Goal: Task Accomplishment & Management: Manage account settings

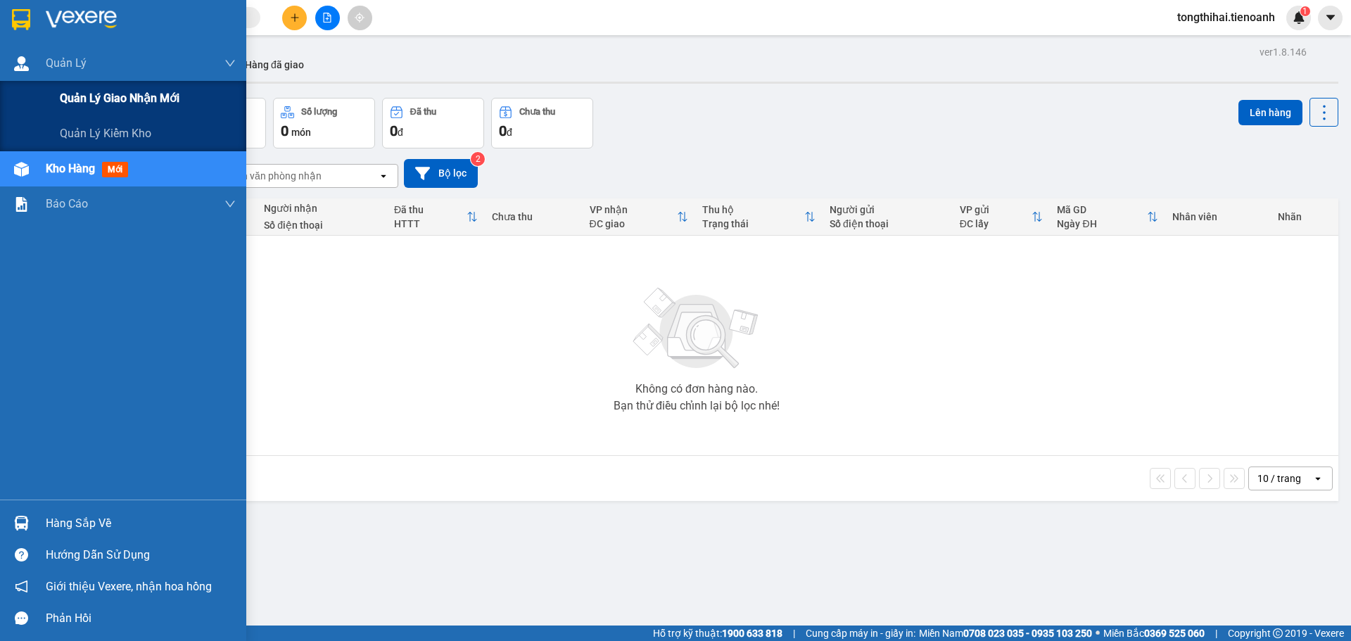
click at [81, 94] on span "Quản lý giao nhận mới" at bounding box center [120, 98] width 120 height 18
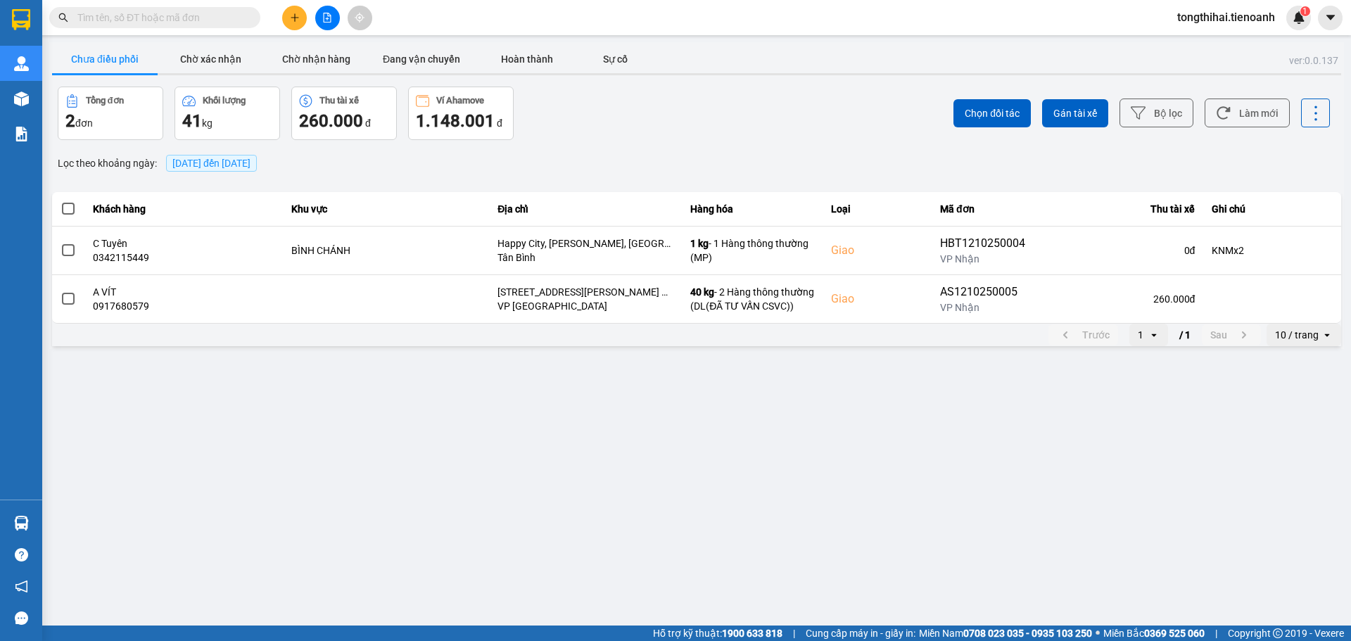
click at [148, 20] on input "text" at bounding box center [160, 17] width 166 height 15
paste input "TB1110250032"
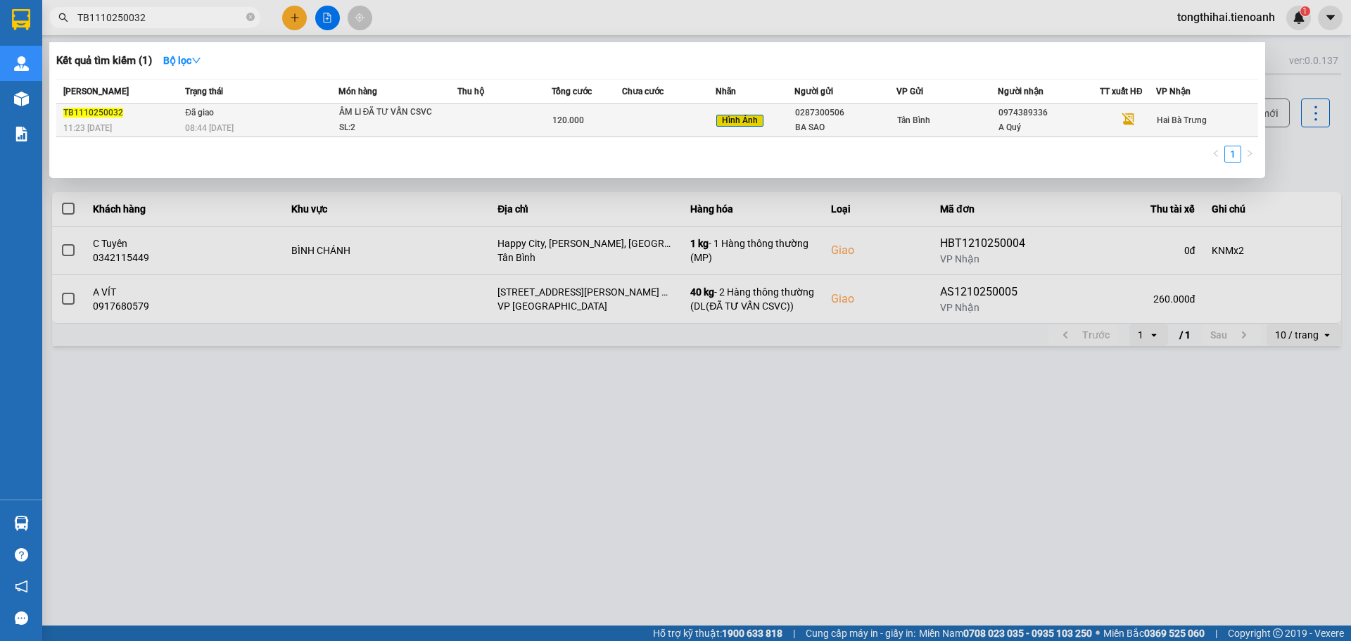
type input "TB1110250032"
click at [244, 125] on div "08:44 [DATE]" at bounding box center [261, 127] width 153 height 15
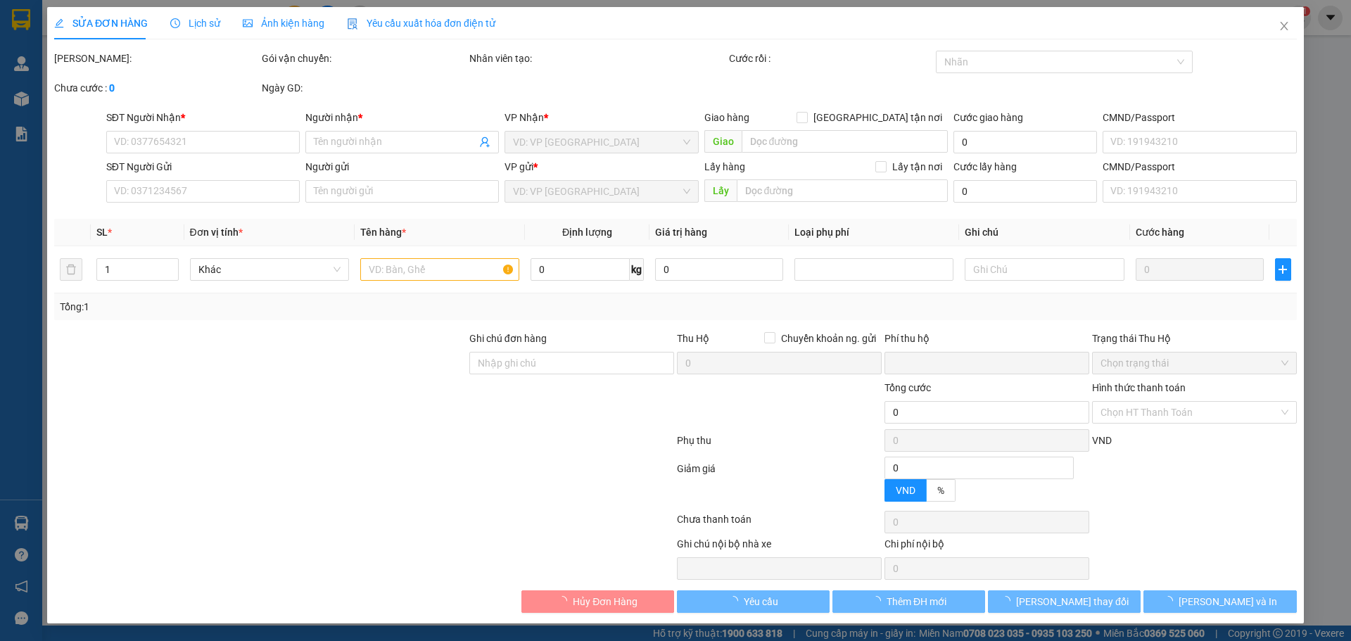
type input "0974389336"
type input "A Quý"
type input "0287300506"
type input "BA SAO"
type input "mã hóa đơn: DEH8CRV1XMX3"
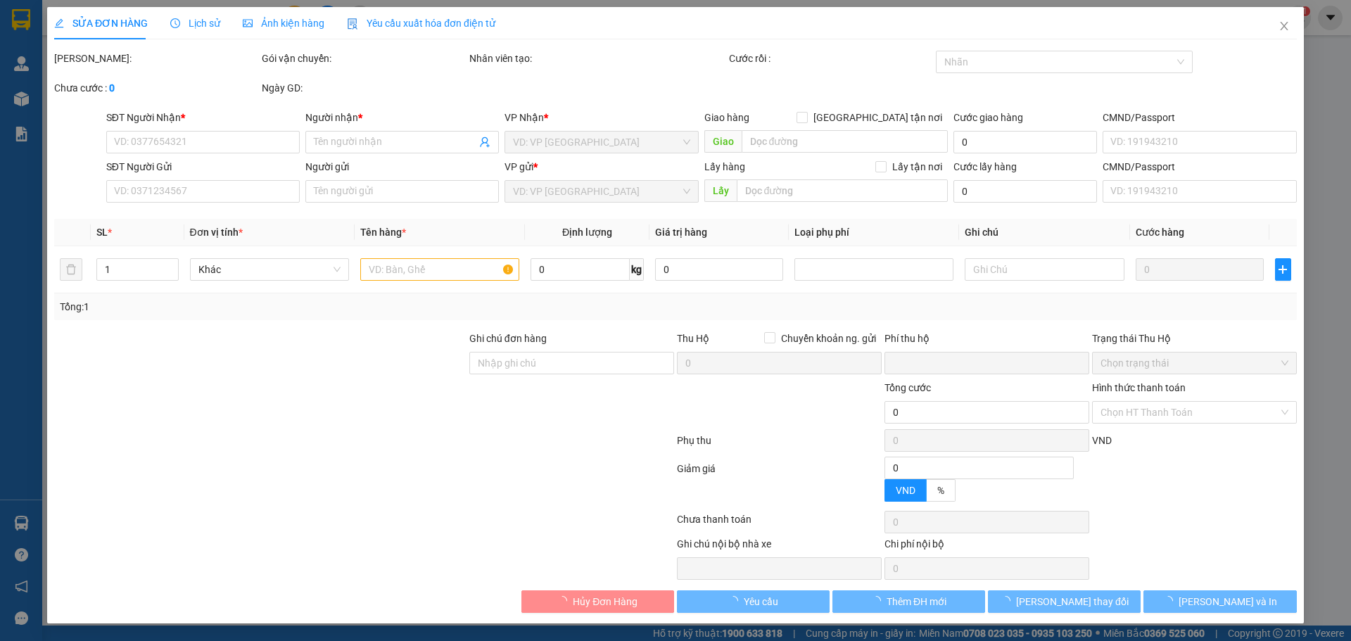
type input "0"
type input "120.000"
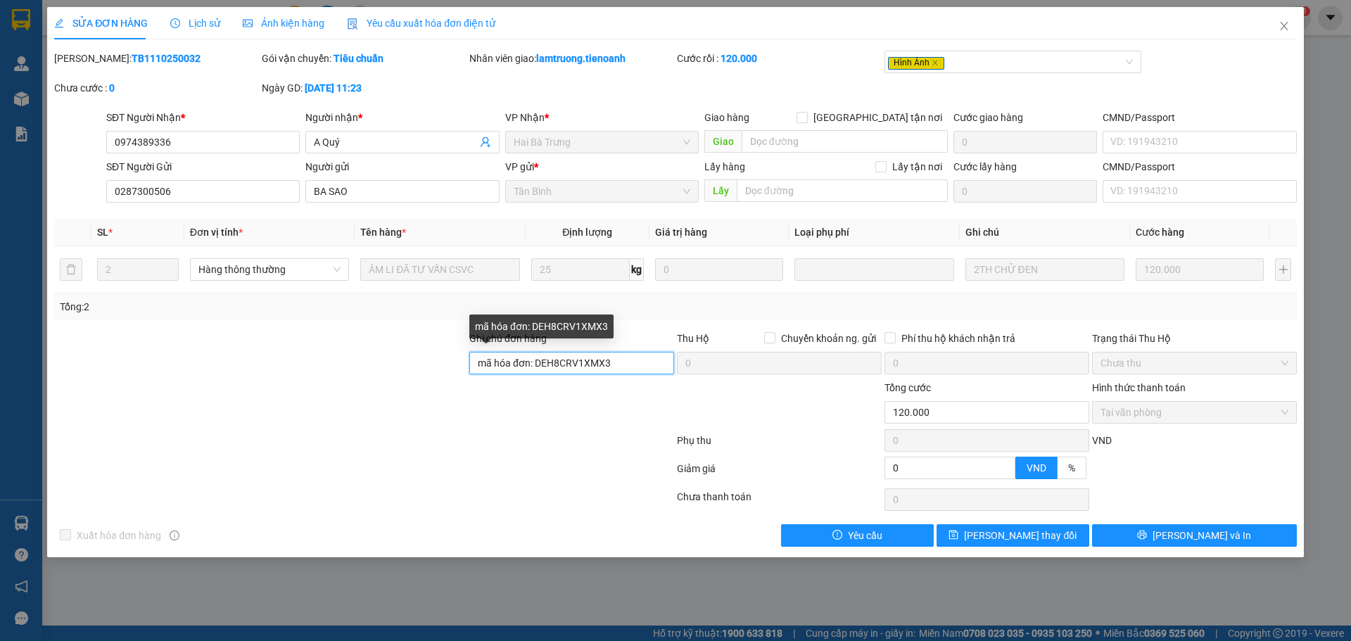
drag, startPoint x: 618, startPoint y: 361, endPoint x: 538, endPoint y: 363, distance: 80.2
click at [538, 363] on input "mã hóa đơn: DEH8CRV1XMX3" at bounding box center [571, 363] width 205 height 23
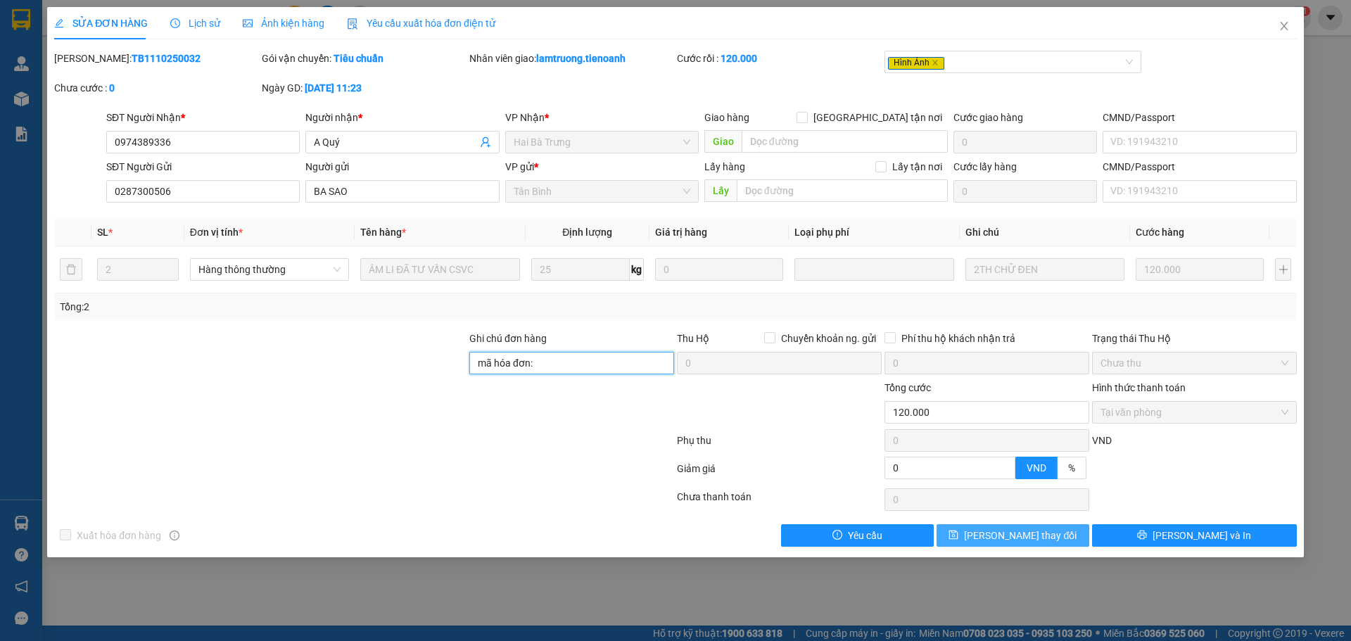
type input "mã hóa đơn:"
click at [958, 532] on icon "save" at bounding box center [953, 535] width 9 height 9
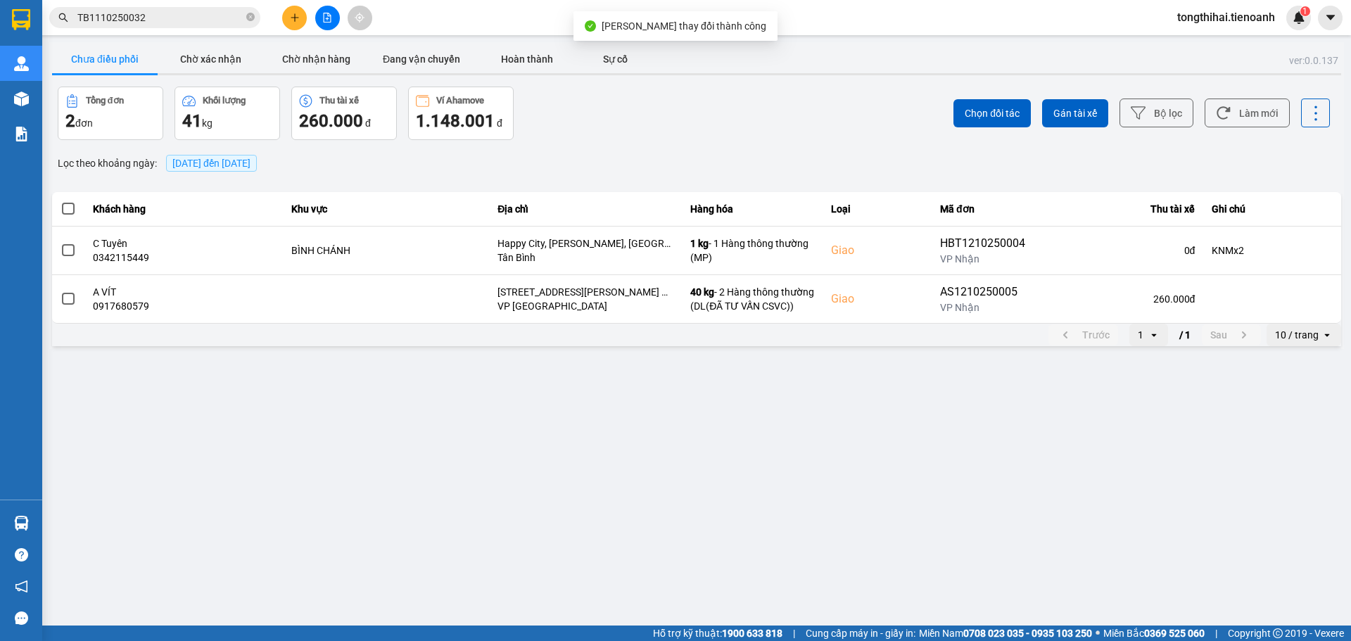
click at [181, 20] on input "TB1110250032" at bounding box center [160, 17] width 166 height 15
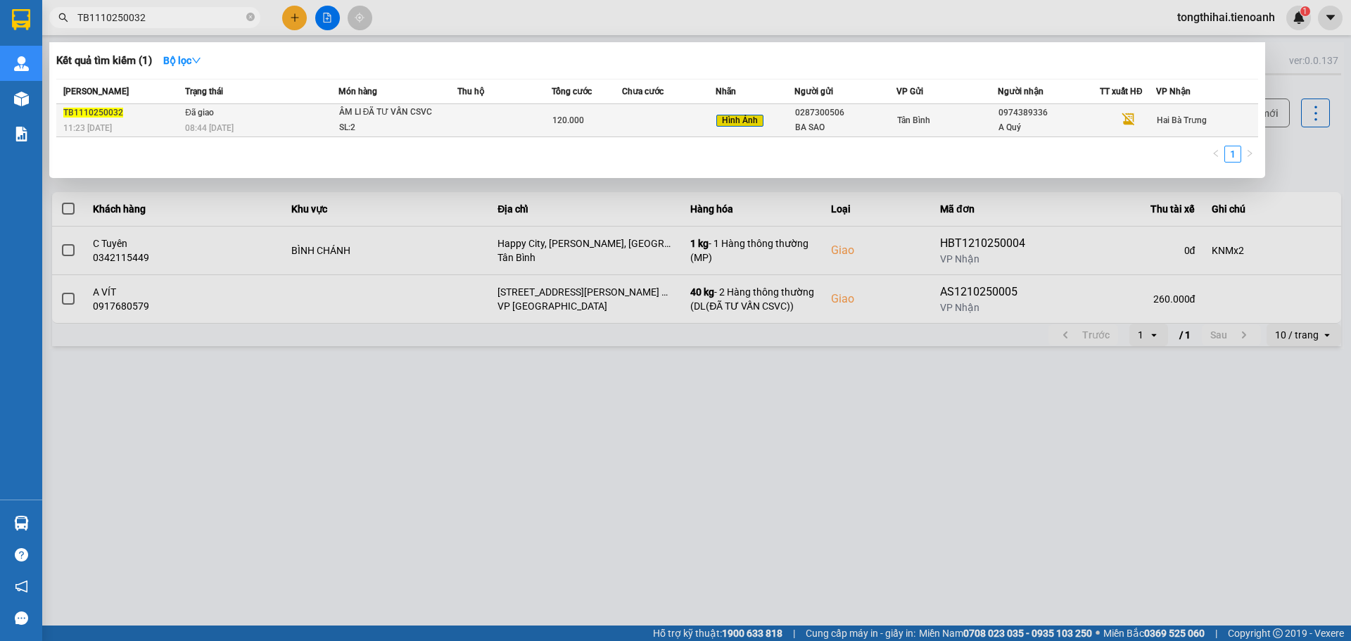
click at [624, 119] on td at bounding box center [669, 120] width 94 height 33
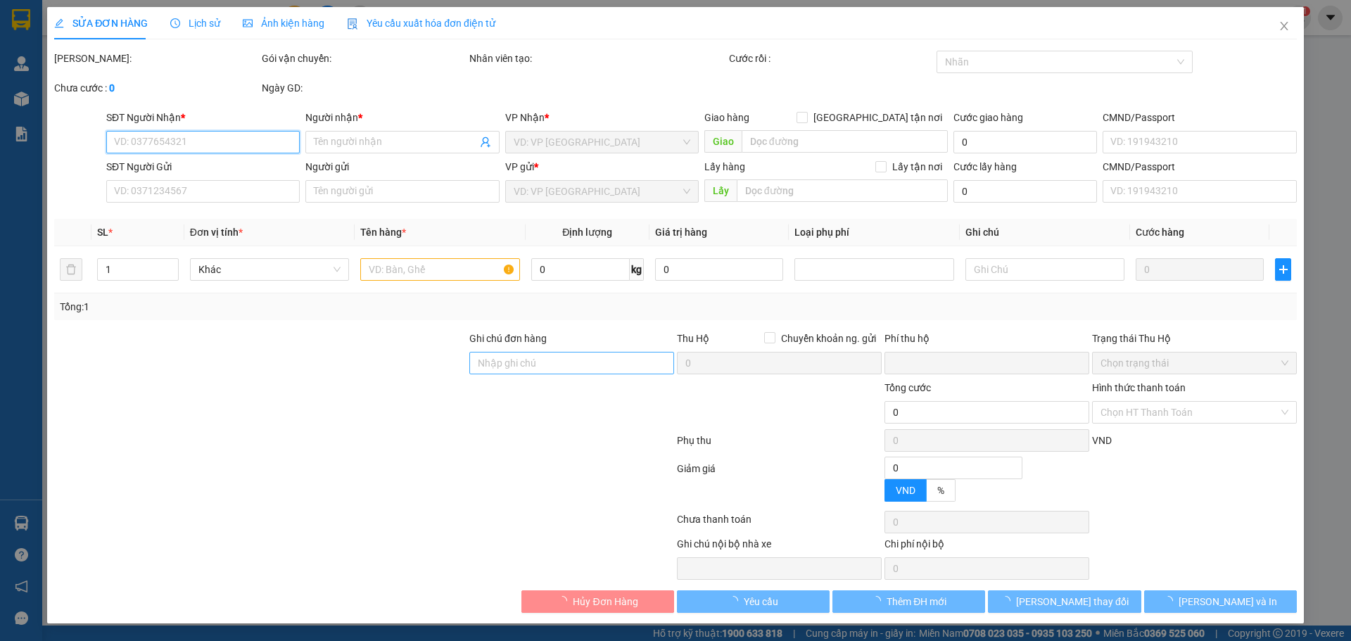
type input "0974389336"
type input "A Quý"
type input "0287300506"
type input "BA SAO"
type input "mã hóa đơn:"
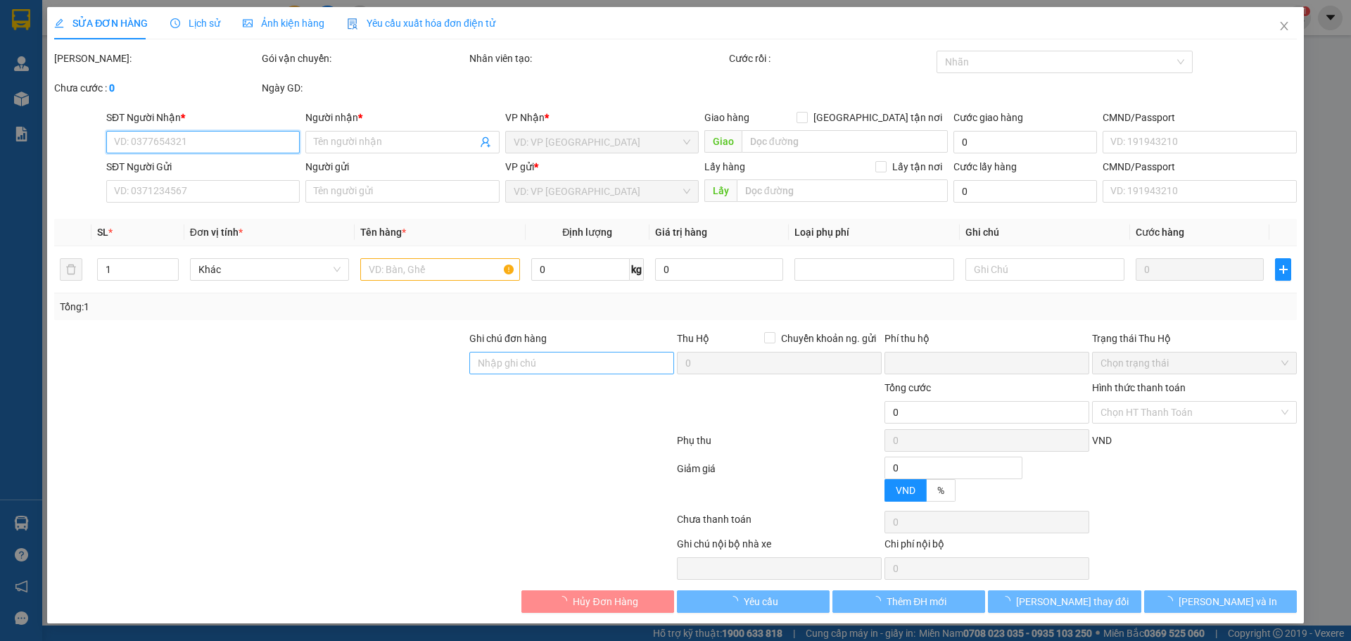
type input "0"
type input "120.000"
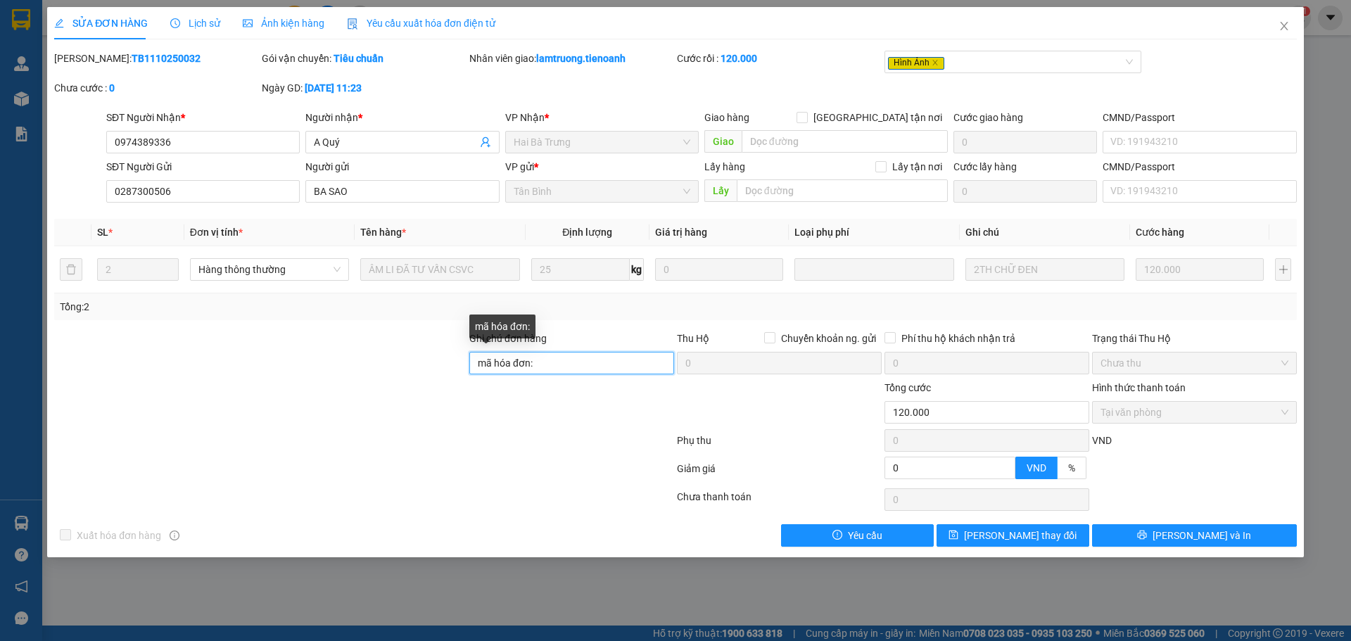
click at [561, 360] on input "mã hóa đơn:" at bounding box center [571, 363] width 205 height 23
paste input "E4HPCZR77XEZ"
type input "mã hóa đơn: E4HPCZR77XEZ"
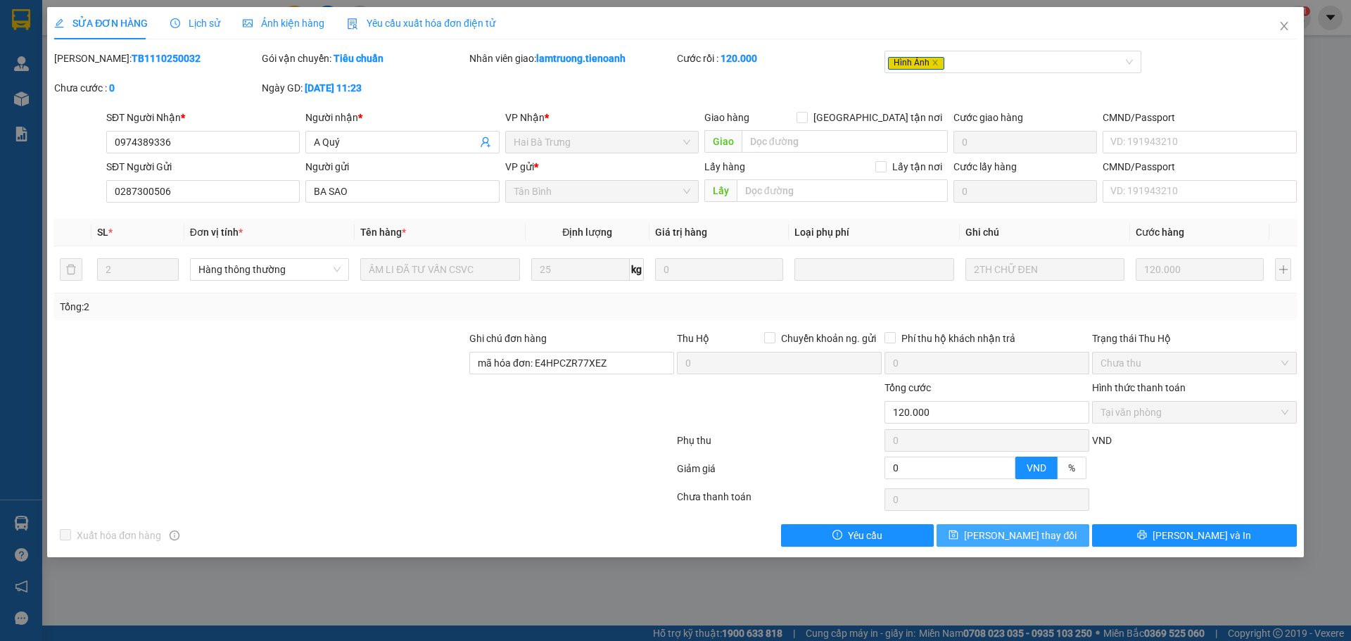
click at [993, 535] on span "[PERSON_NAME] thay đổi" at bounding box center [1020, 535] width 113 height 15
